Goal: Task Accomplishment & Management: Manage account settings

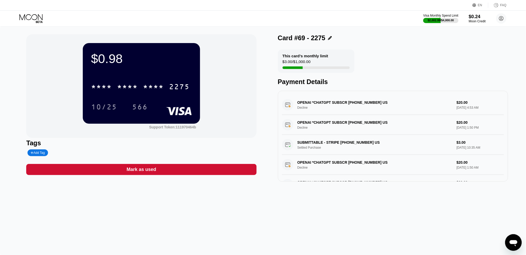
click at [494, 19] on div "Visa Monthly Spend Limit $2,002.99 / $4,000.00 $0.24 Moon Credit selsamta@gmail…" at bounding box center [464, 18] width 83 height 10
click at [33, 16] on icon at bounding box center [31, 18] width 24 height 9
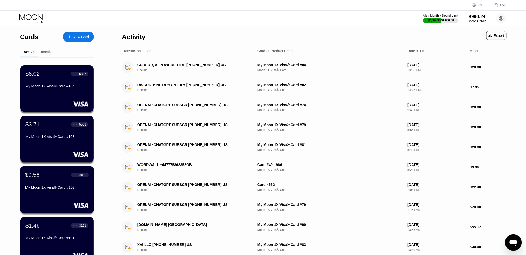
click at [53, 193] on div "$0.56 ● ● ● ● 8613 My Moon 1X Visa® Card #102" at bounding box center [57, 189] width 74 height 47
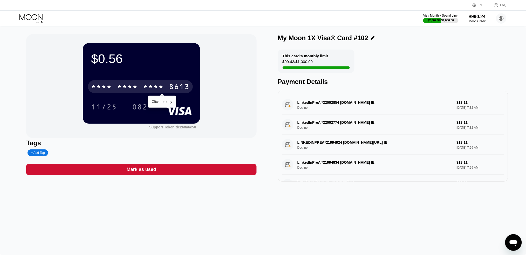
click at [158, 91] on div "* * * *" at bounding box center [153, 87] width 21 height 8
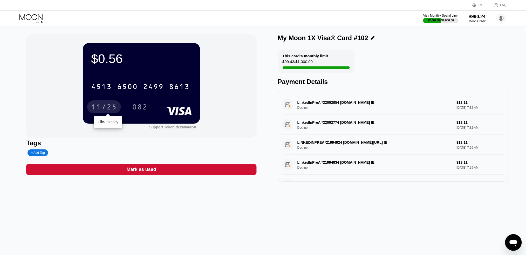
click at [109, 113] on div "11/25" at bounding box center [104, 106] width 34 height 13
click at [80, 104] on div "$0.56 4513 6500 2499 8613 11/25 082 Support Token: dc268a6e50" at bounding box center [141, 86] width 230 height 104
click at [90, 108] on div "11/25" at bounding box center [104, 106] width 34 height 13
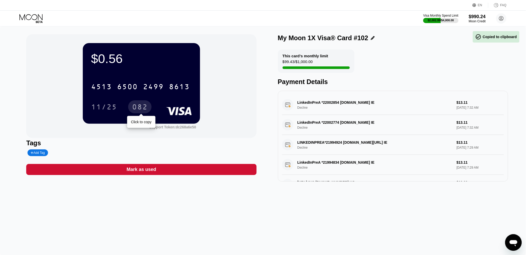
click at [147, 106] on div "082" at bounding box center [140, 108] width 16 height 8
click at [135, 109] on div "082" at bounding box center [140, 108] width 16 height 8
click at [33, 18] on icon at bounding box center [31, 18] width 24 height 9
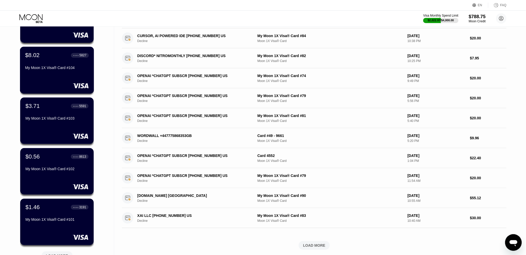
scroll to position [104, 0]
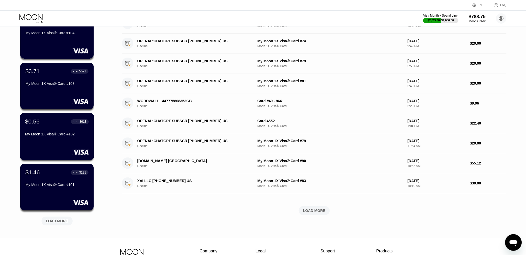
click at [54, 133] on div "My Moon 1X Visa® Card #102" at bounding box center [57, 134] width 64 height 4
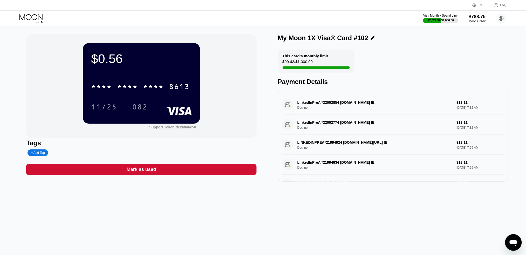
click at [35, 17] on icon at bounding box center [31, 18] width 24 height 9
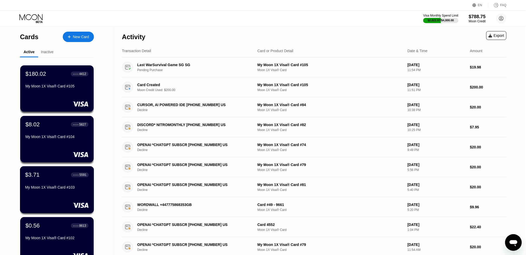
scroll to position [35, 0]
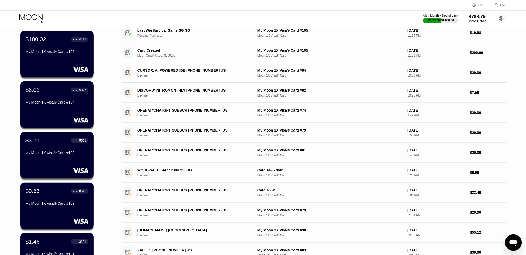
click at [195, 11] on div "Visa Monthly Spend Limit $2,022.97 / $4,000.00 $788.75 Moon Credit [EMAIL_ADDRE…" at bounding box center [263, 19] width 526 height 16
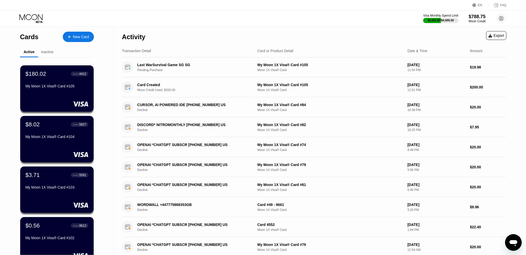
scroll to position [0, 0]
click at [224, 30] on div "Activity Export" at bounding box center [314, 35] width 384 height 18
